Goal: Information Seeking & Learning: Understand process/instructions

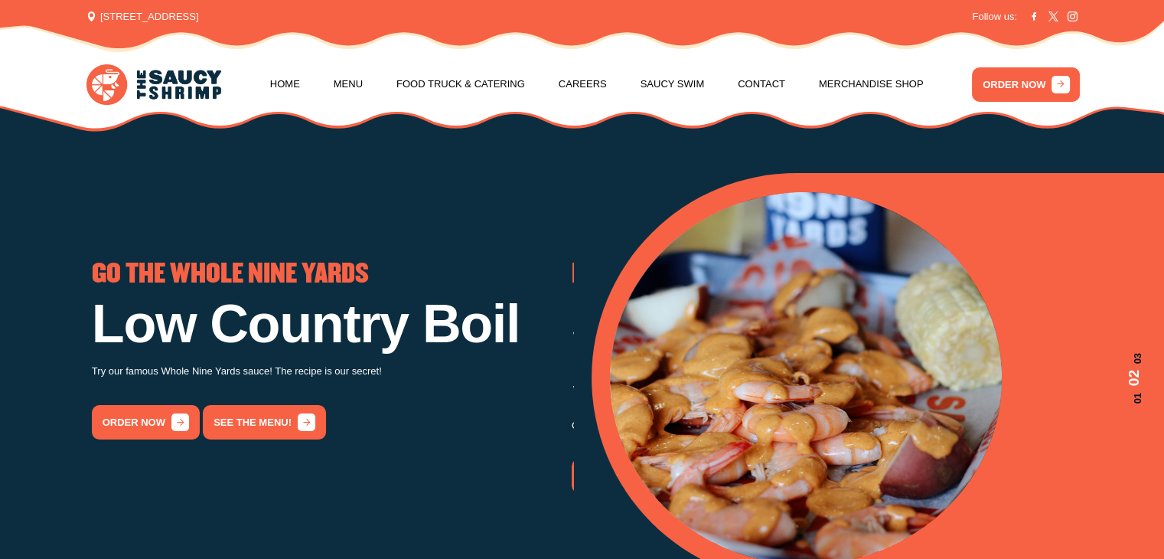
click at [354, 83] on link "Menu" at bounding box center [348, 84] width 29 height 58
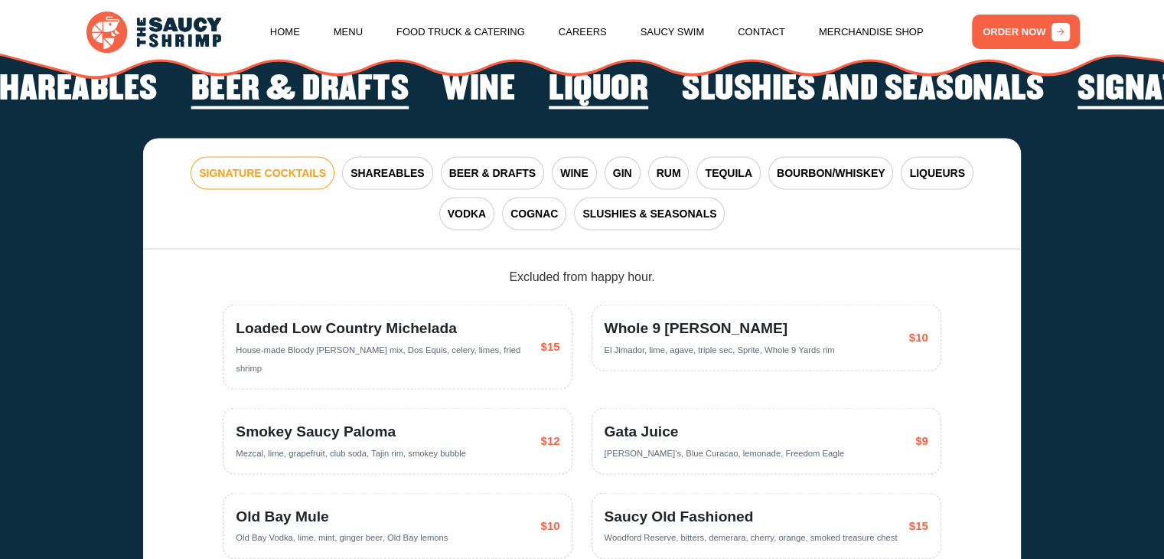
scroll to position [2781, 0]
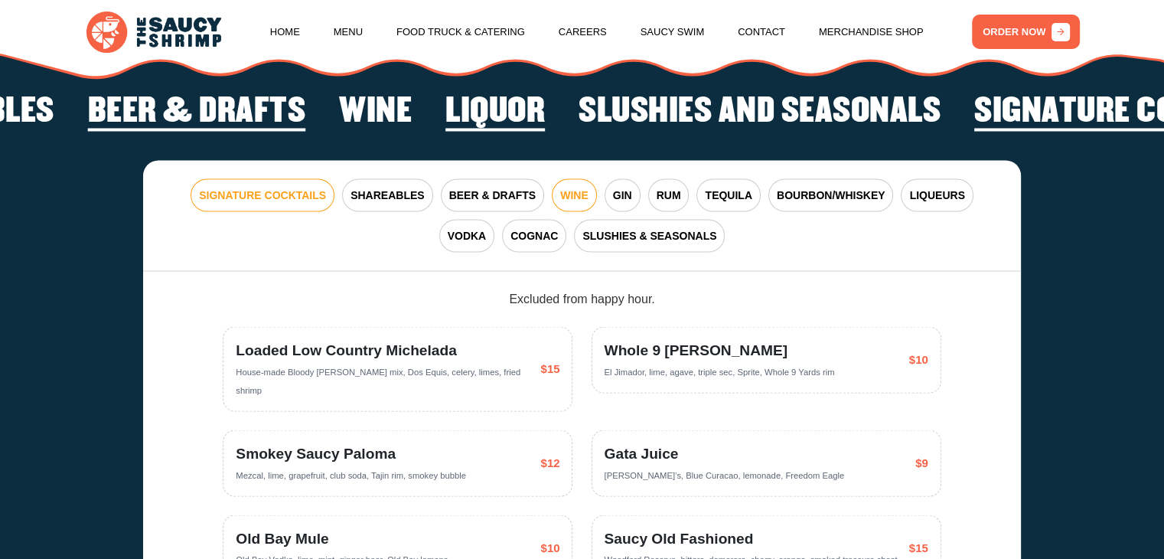
click at [560, 202] on span "WINE" at bounding box center [574, 195] width 28 height 16
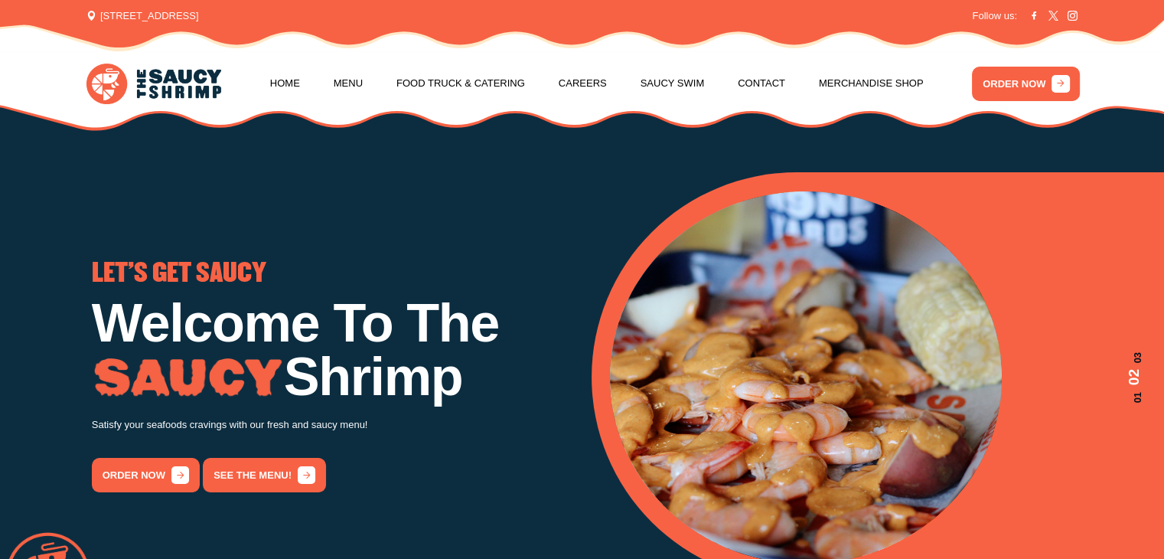
scroll to position [0, 0]
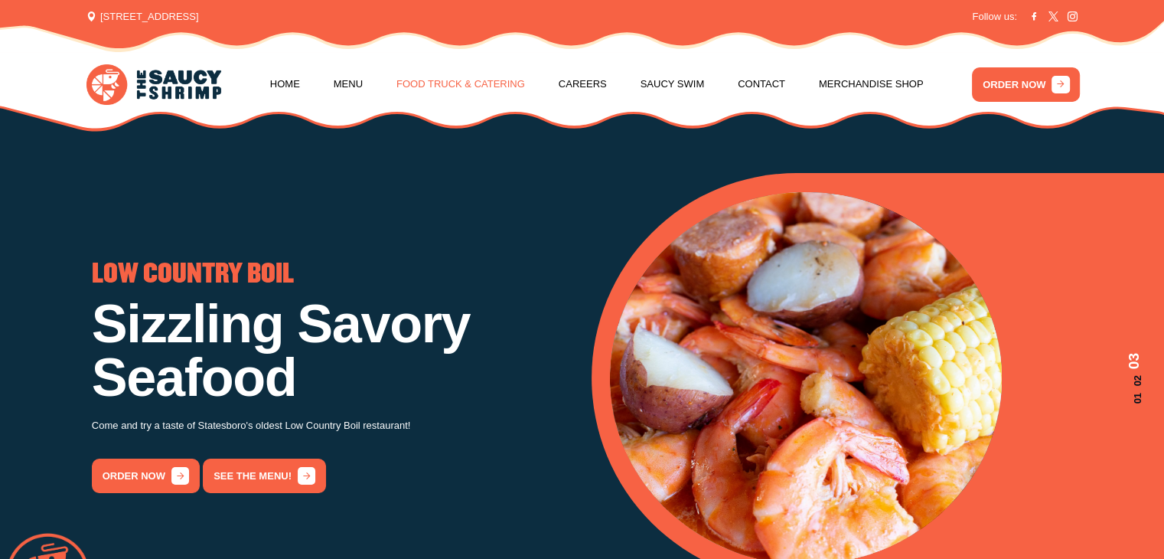
click at [503, 84] on link "Food Truck & Catering" at bounding box center [461, 84] width 129 height 58
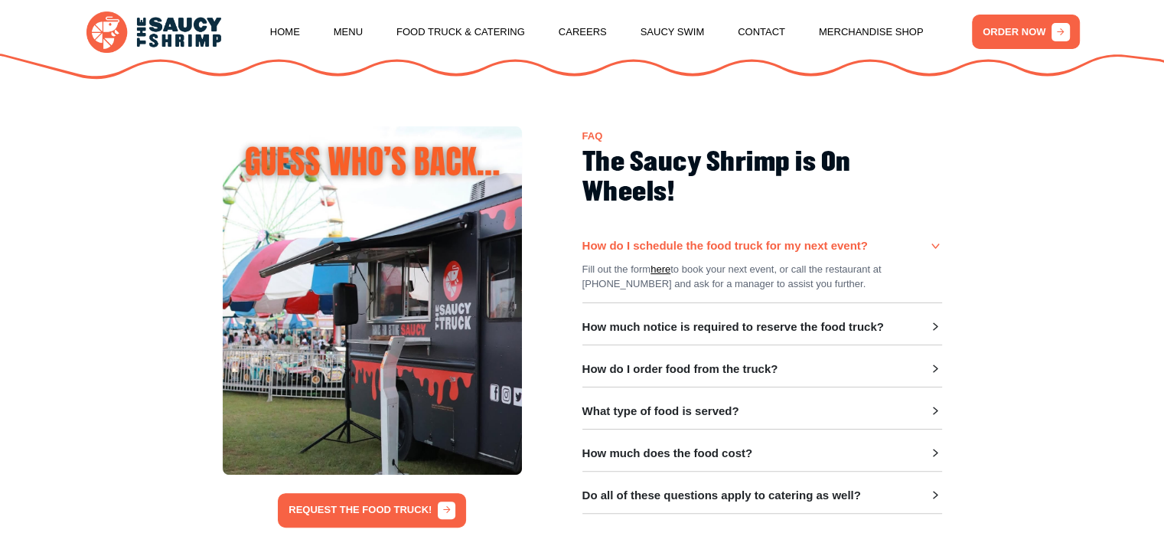
scroll to position [383, 0]
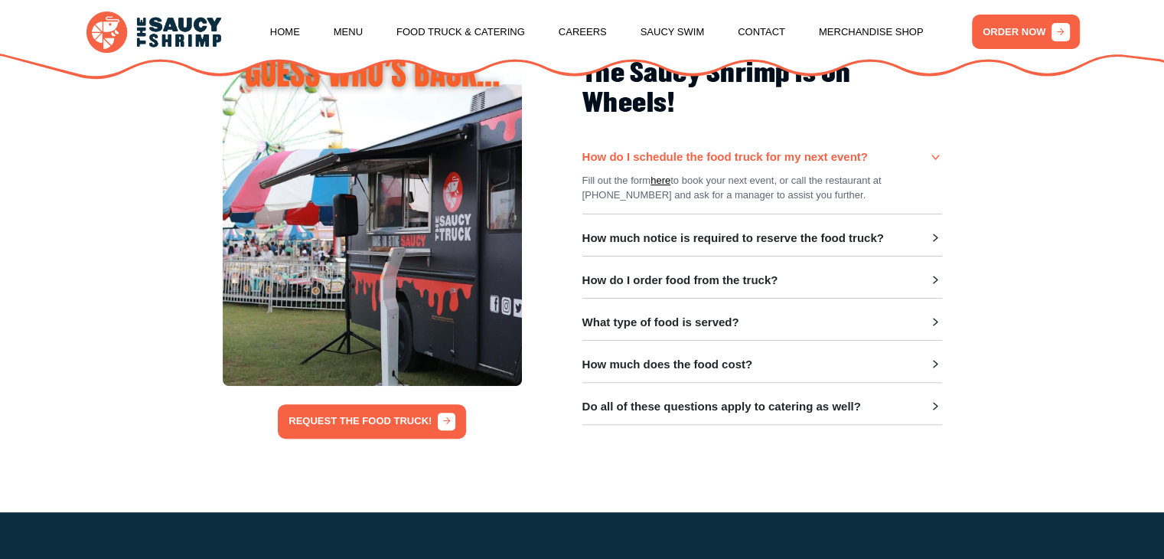
click at [665, 245] on h3 "How much notice is required to reserve the food truck?" at bounding box center [734, 238] width 302 height 14
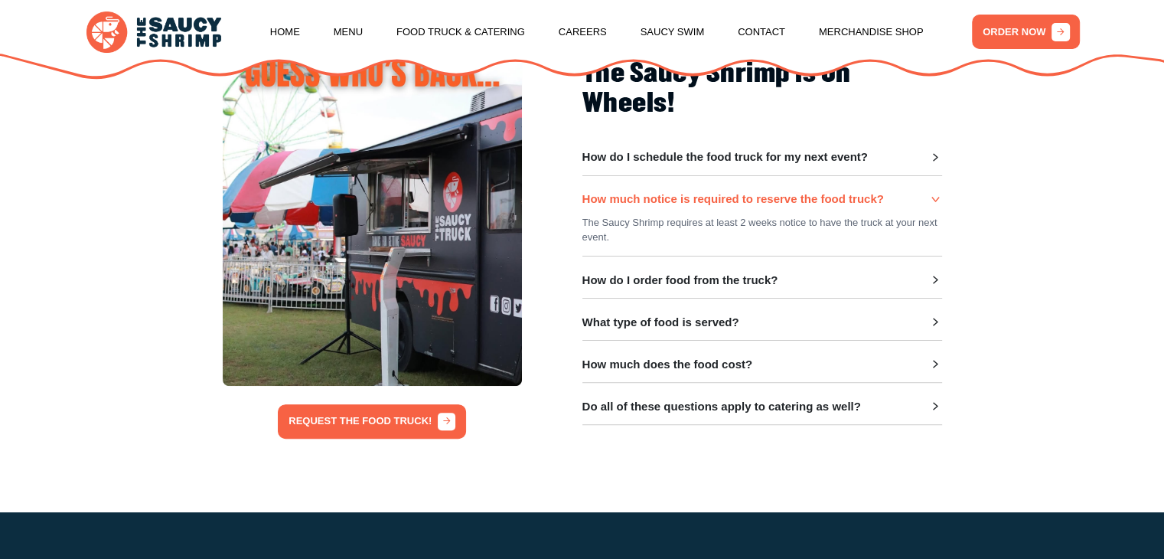
click at [651, 368] on h3 "How much does the food cost?" at bounding box center [668, 365] width 171 height 14
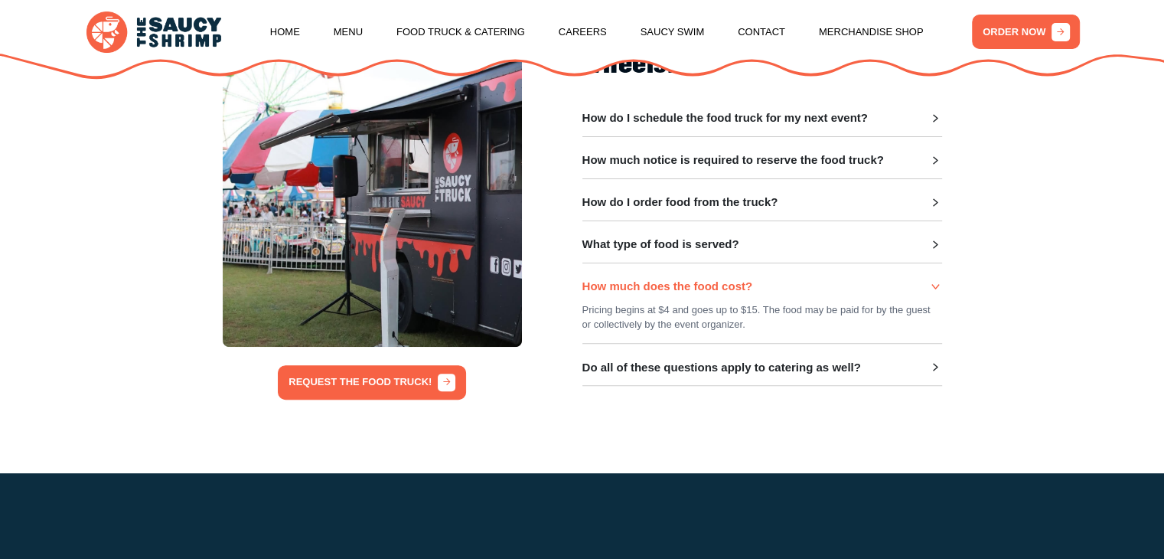
scroll to position [459, 0]
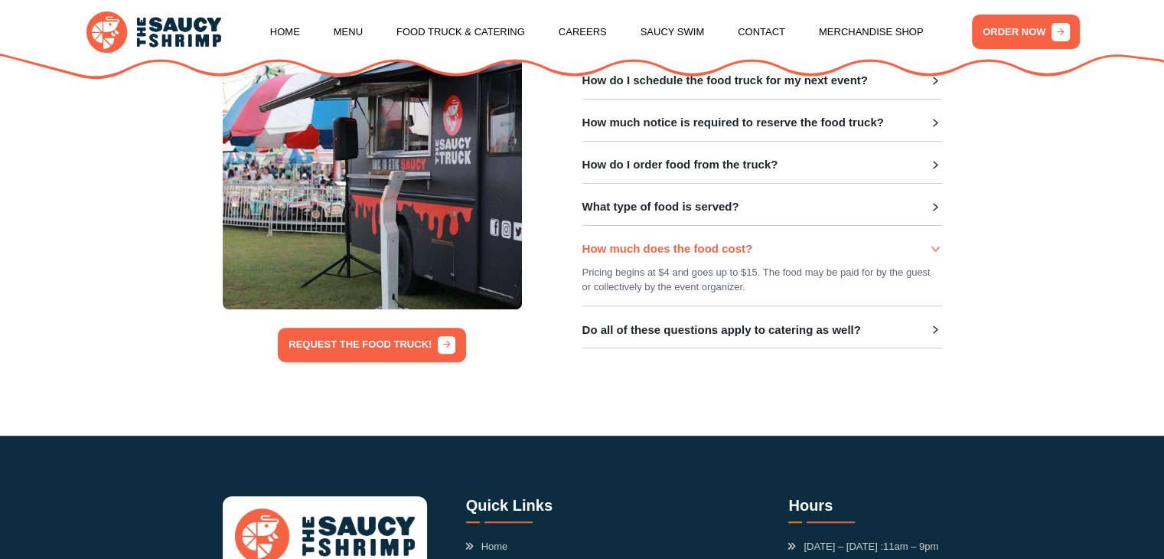
click at [723, 330] on h3 "Do all of these questions apply to catering as well?" at bounding box center [722, 330] width 279 height 14
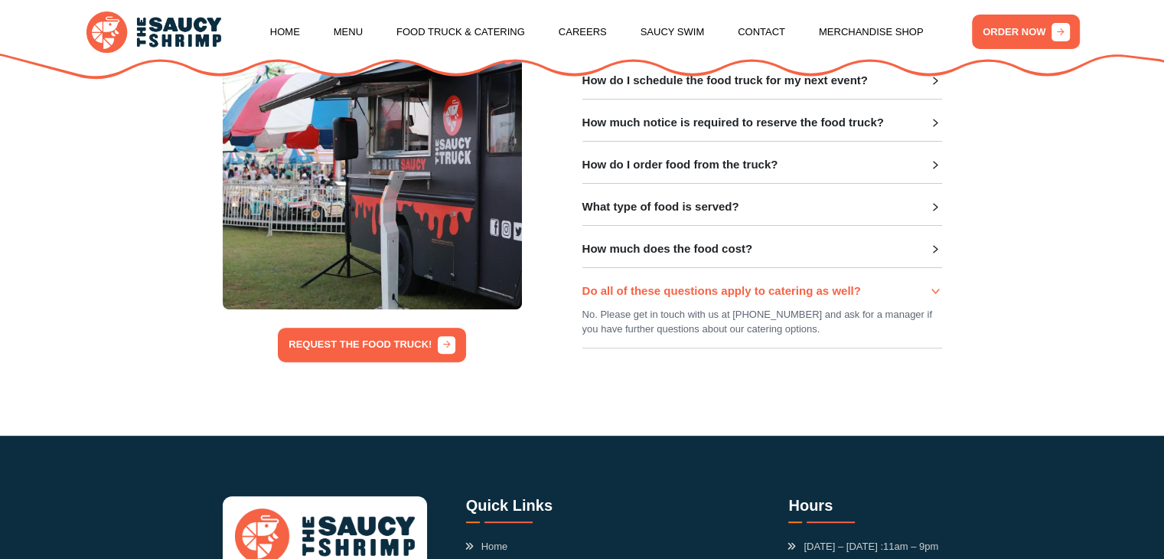
scroll to position [153, 0]
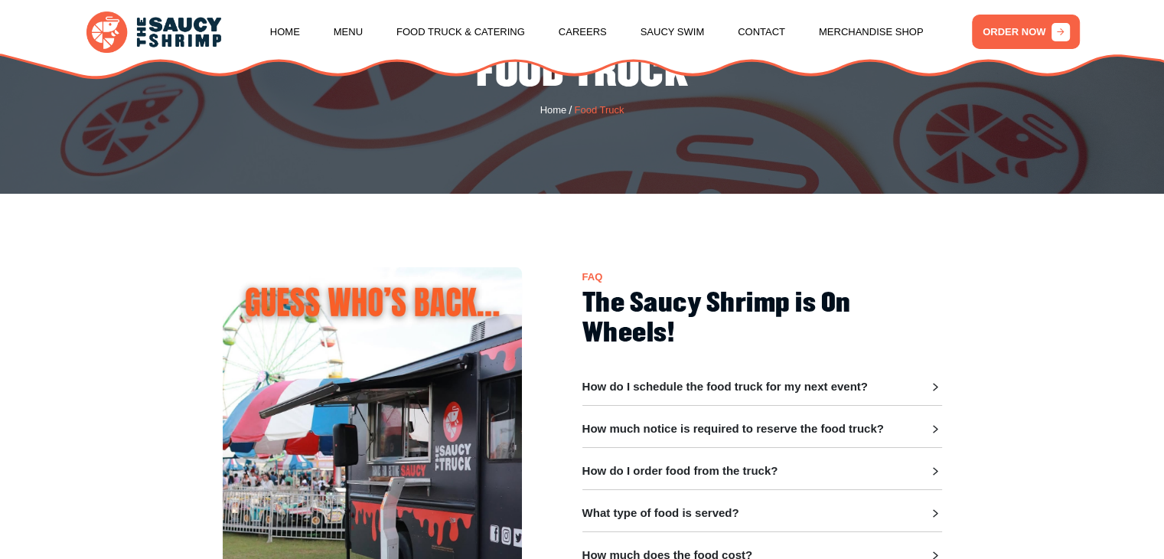
click at [710, 391] on h3 "How do I schedule the food truck for my next event?" at bounding box center [726, 387] width 286 height 14
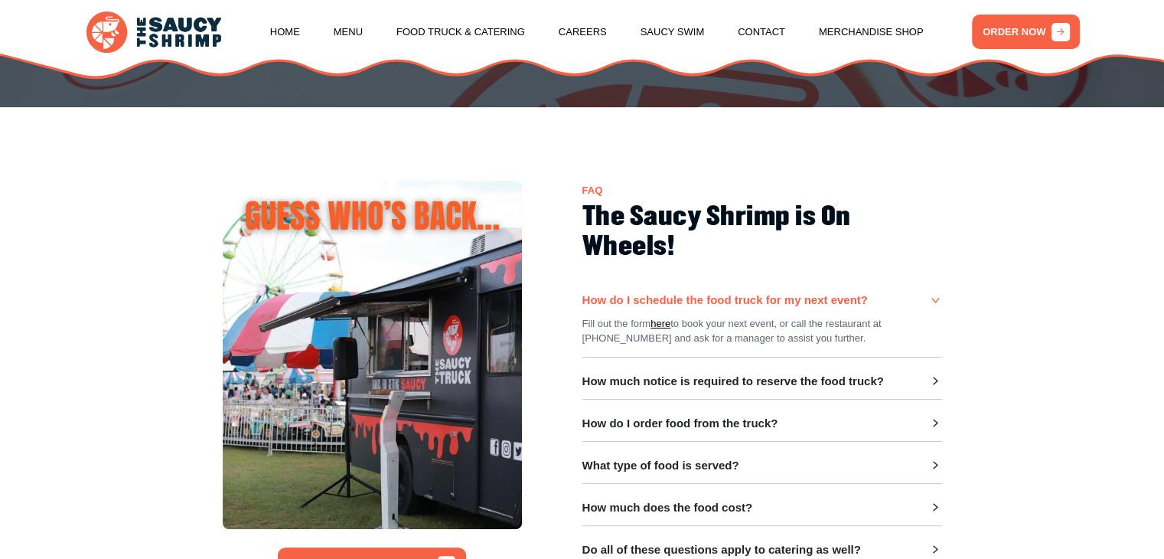
scroll to position [306, 0]
